Goal: Task Accomplishment & Management: Manage account settings

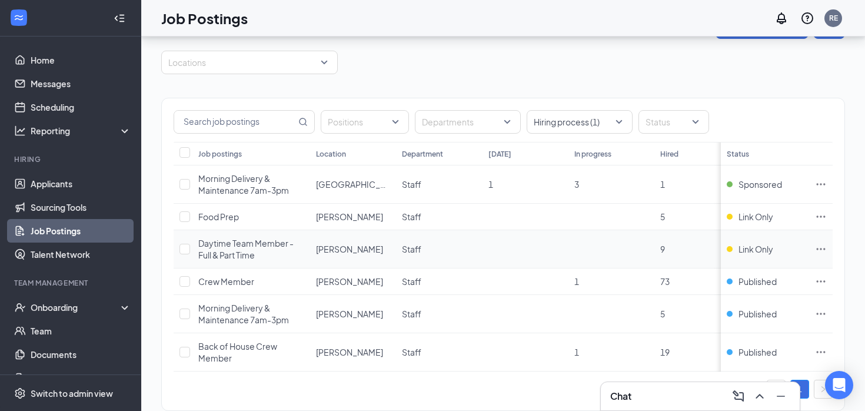
scroll to position [36, 0]
click at [822, 183] on icon "Ellipses" at bounding box center [821, 183] width 12 height 12
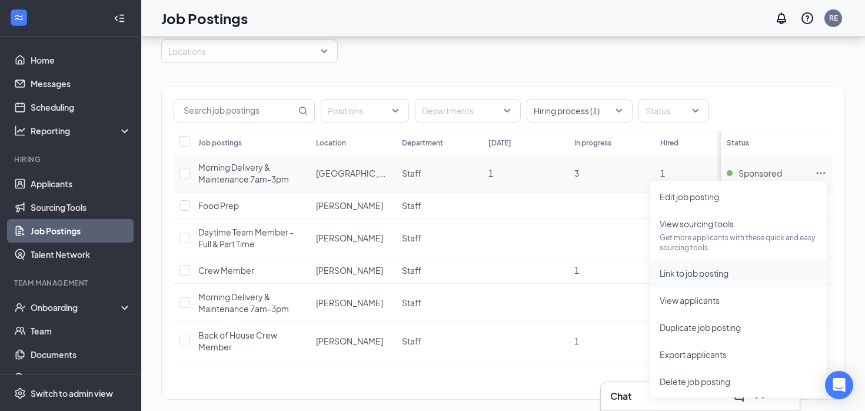
scroll to position [44, 0]
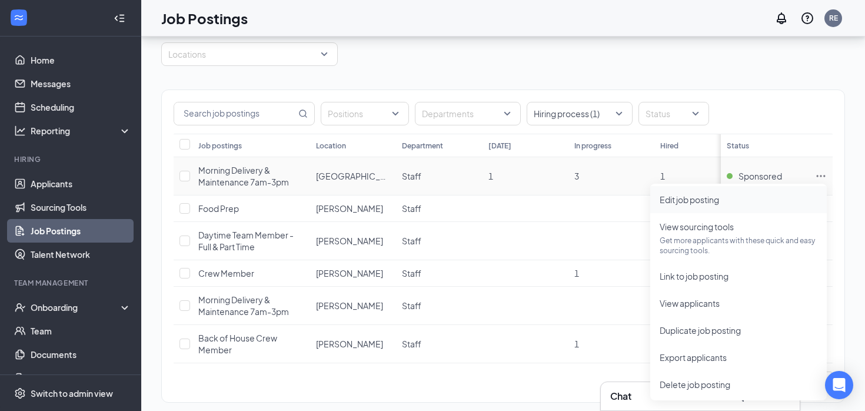
click at [708, 202] on span "Edit job posting" at bounding box center [689, 199] width 59 height 11
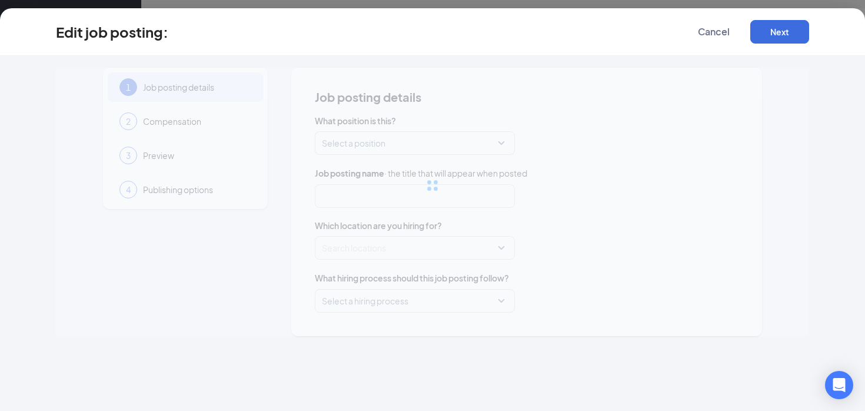
type input "Morning Delivery & Maintenance 7am-3pm"
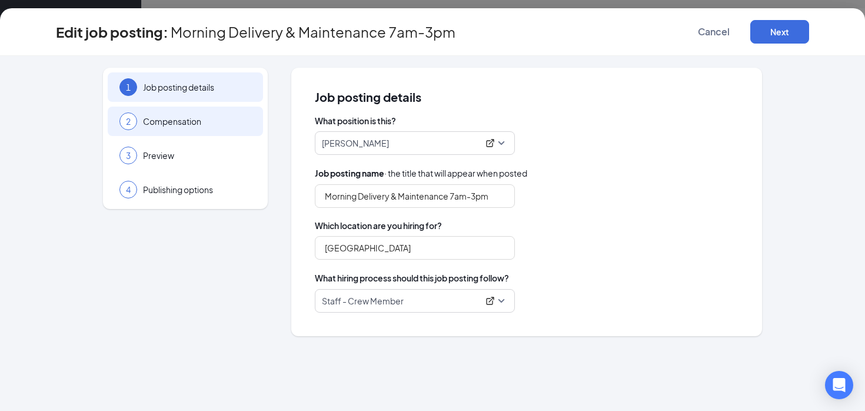
click at [167, 123] on span "Compensation" at bounding box center [197, 121] width 108 height 12
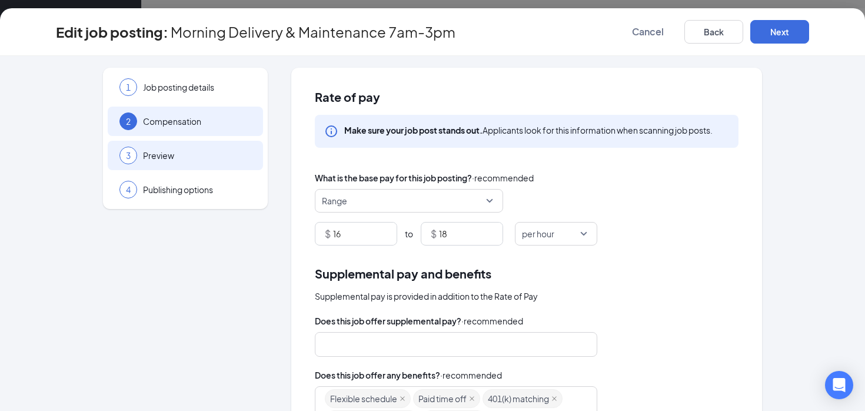
click at [167, 142] on div "3 Preview" at bounding box center [185, 155] width 155 height 29
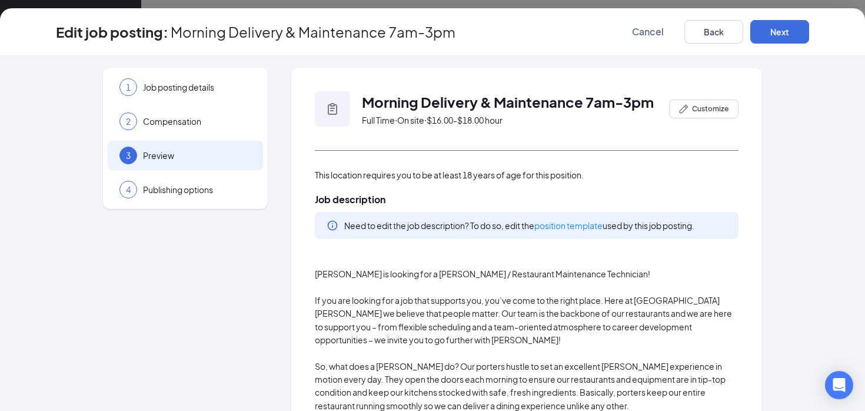
click at [173, 169] on div "3 Preview" at bounding box center [185, 155] width 155 height 29
click at [174, 185] on span "Publishing options" at bounding box center [197, 190] width 108 height 12
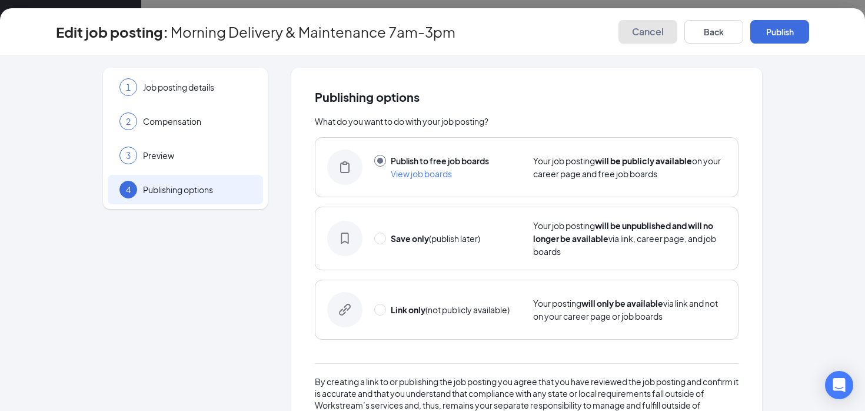
click at [646, 38] on button "Cancel" at bounding box center [647, 32] width 59 height 24
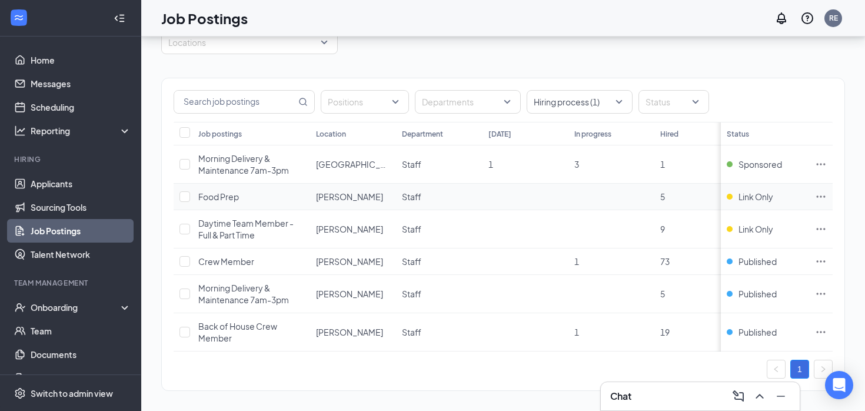
scroll to position [58, 0]
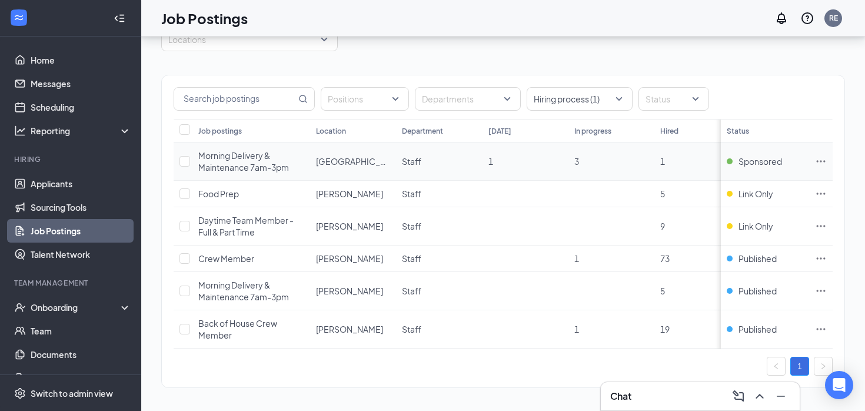
click at [244, 158] on span "Morning Delivery & Maintenance 7am-3pm" at bounding box center [243, 161] width 91 height 22
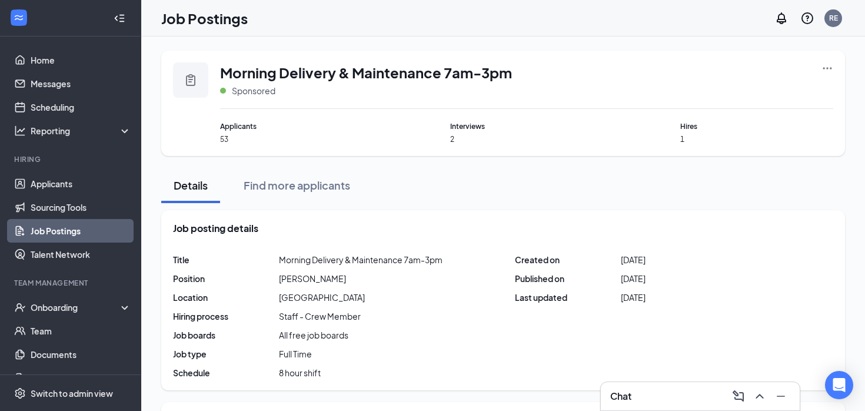
click at [831, 67] on icon "Ellipses" at bounding box center [827, 68] width 12 height 12
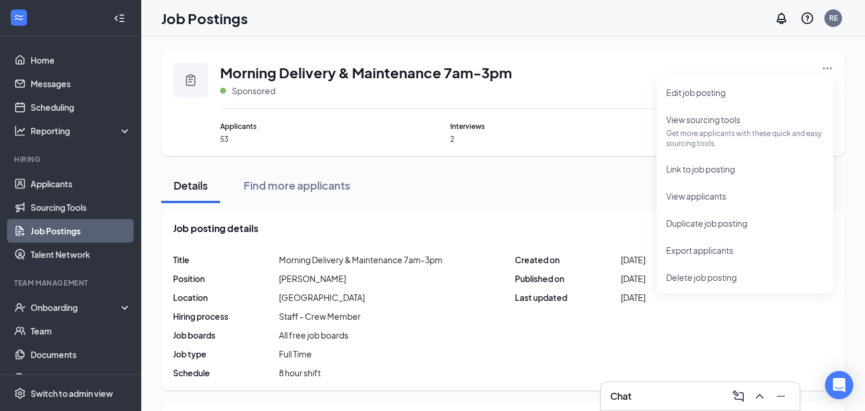
click at [623, 93] on div "Morning Delivery & Maintenance 7am-3pm Sponsored" at bounding box center [526, 85] width 613 height 46
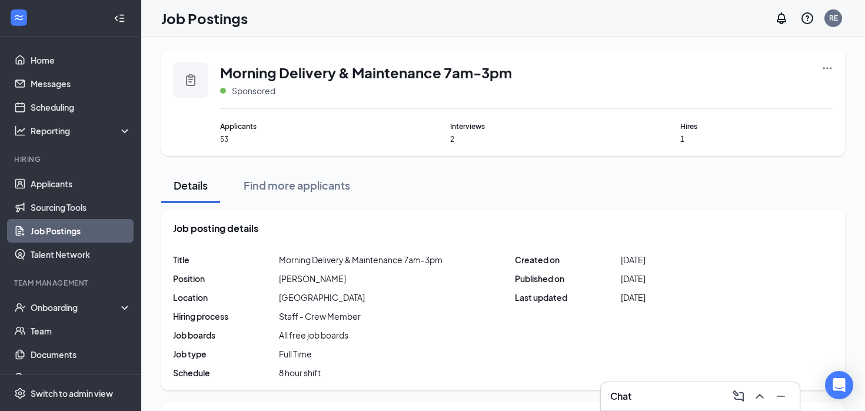
click at [125, 15] on icon "Collapse" at bounding box center [120, 18] width 12 height 12
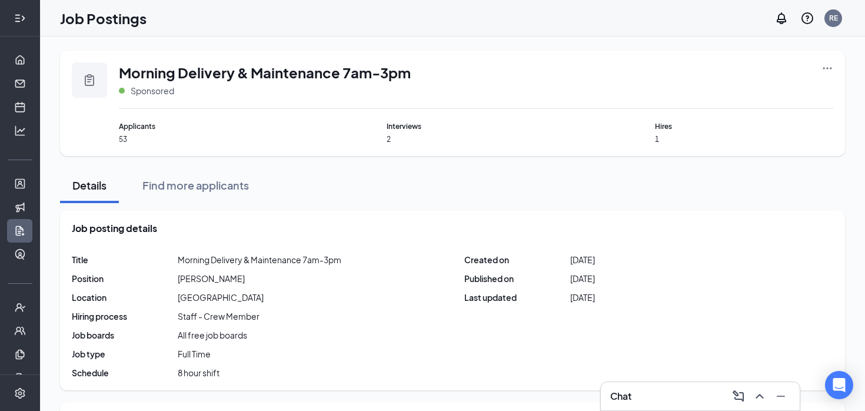
click at [21, 18] on icon "Expand" at bounding box center [20, 18] width 12 height 12
